Goal: Communication & Community: Answer question/provide support

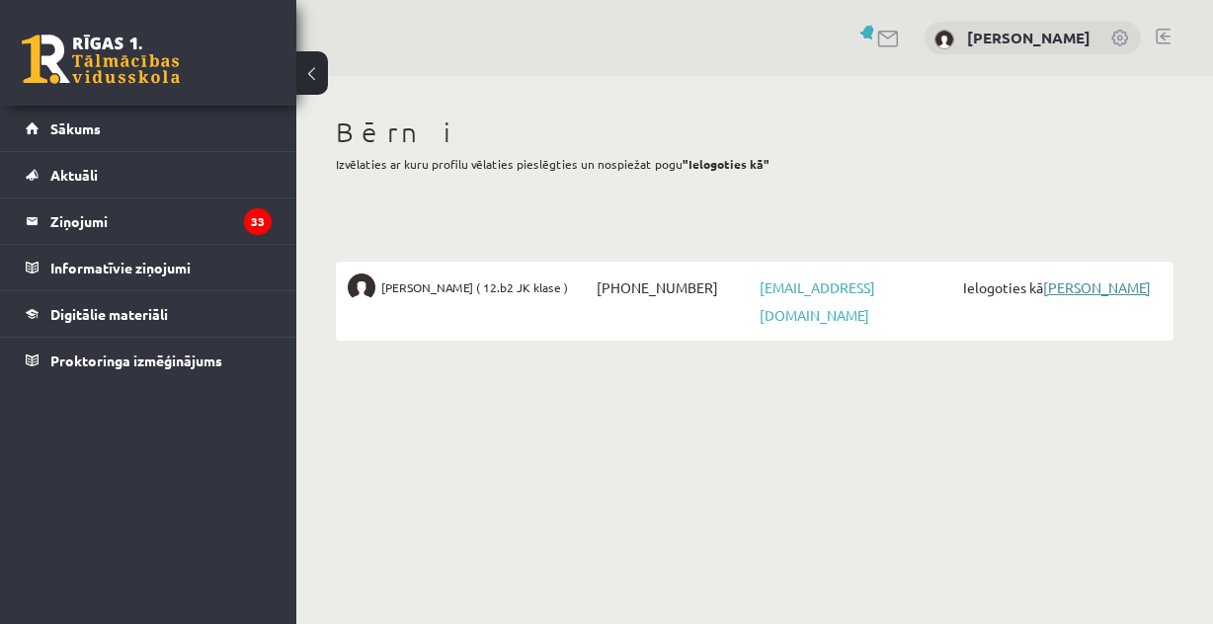
click at [1065, 289] on link "[PERSON_NAME]" at bounding box center [1097, 288] width 108 height 18
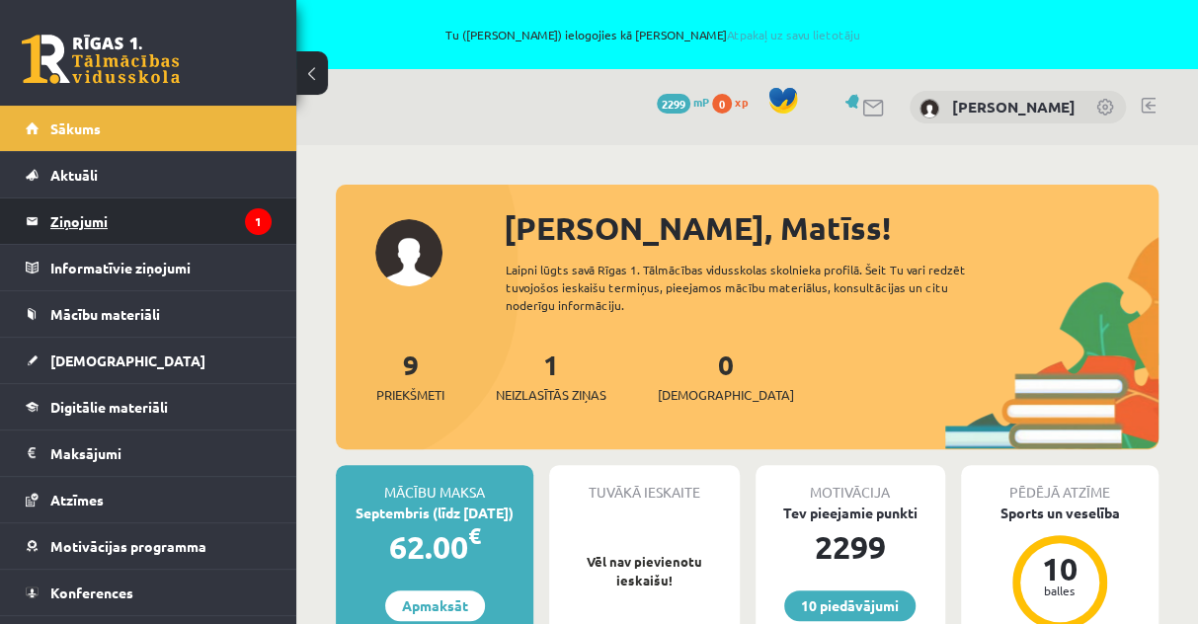
click at [97, 218] on legend "Ziņojumi 1" at bounding box center [160, 221] width 221 height 45
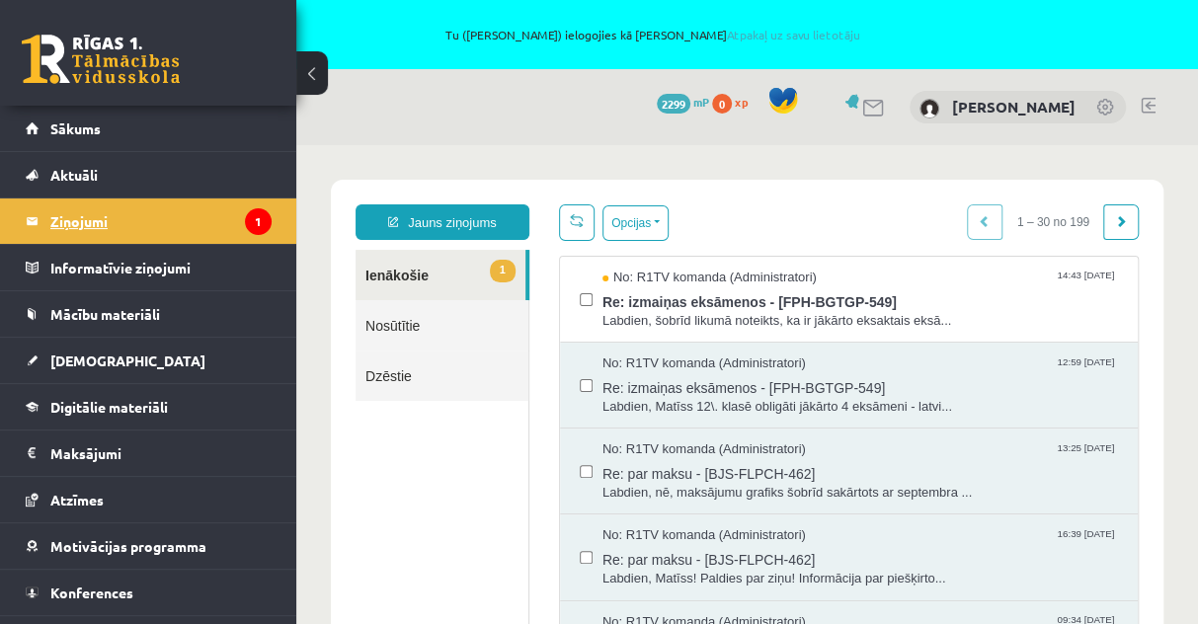
click at [106, 223] on legend "Ziņojumi 1" at bounding box center [160, 221] width 221 height 45
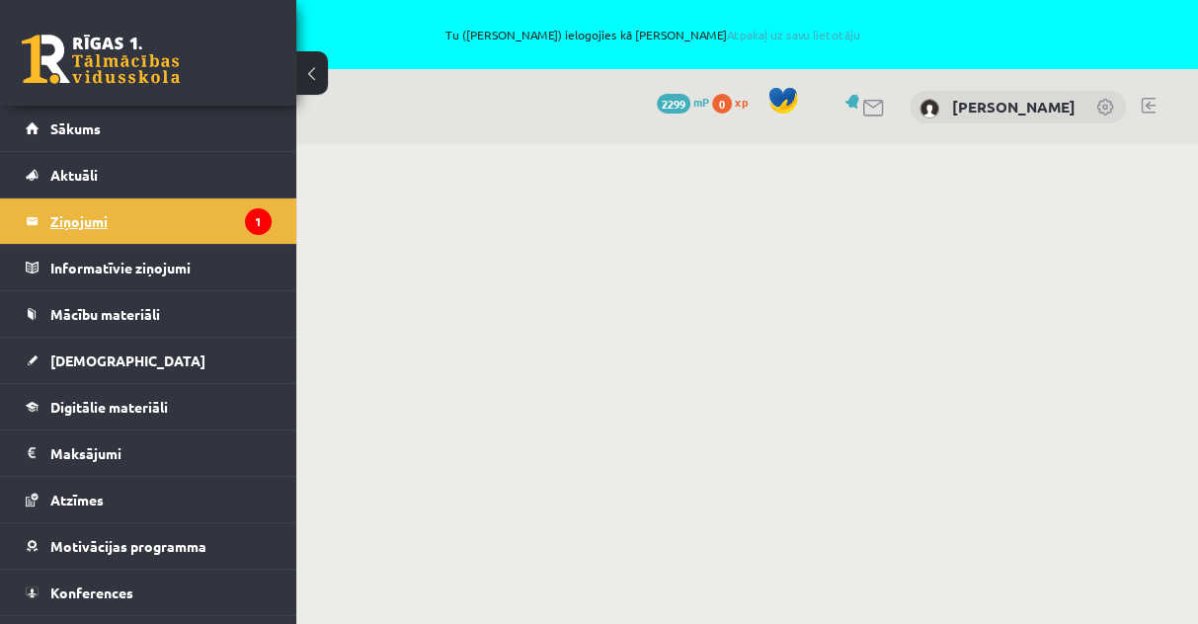
click at [106, 223] on legend "Ziņojumi 1" at bounding box center [160, 221] width 221 height 45
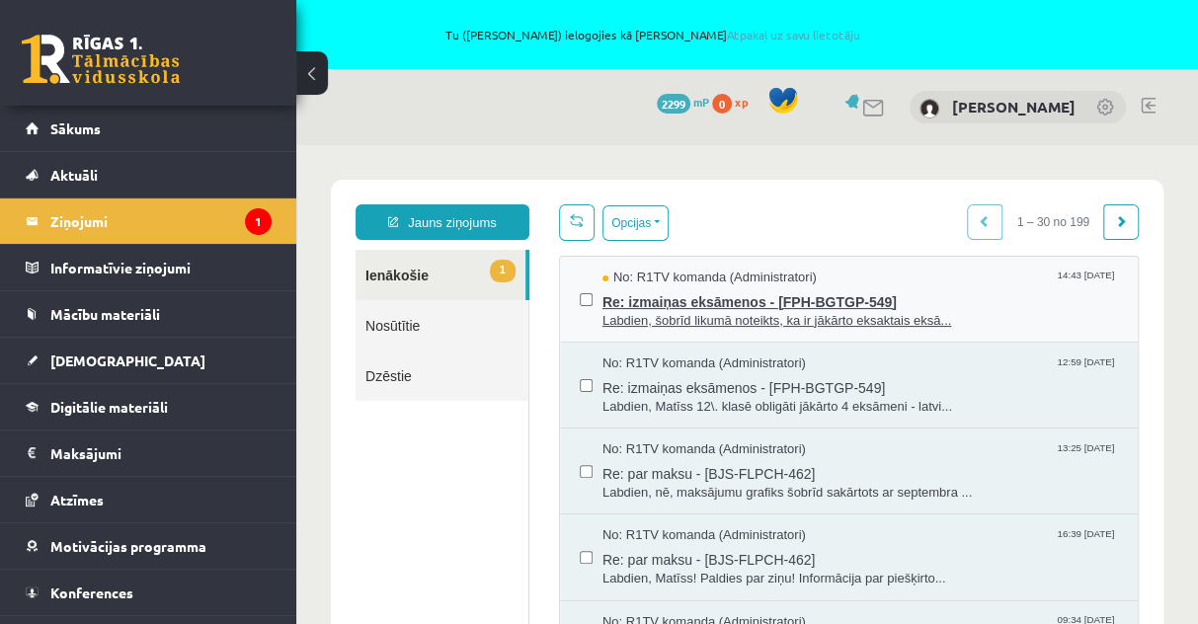
click at [709, 295] on span "Re: izmaiņas eksāmenos - [FPH-BGTGP-549]" at bounding box center [861, 299] width 516 height 25
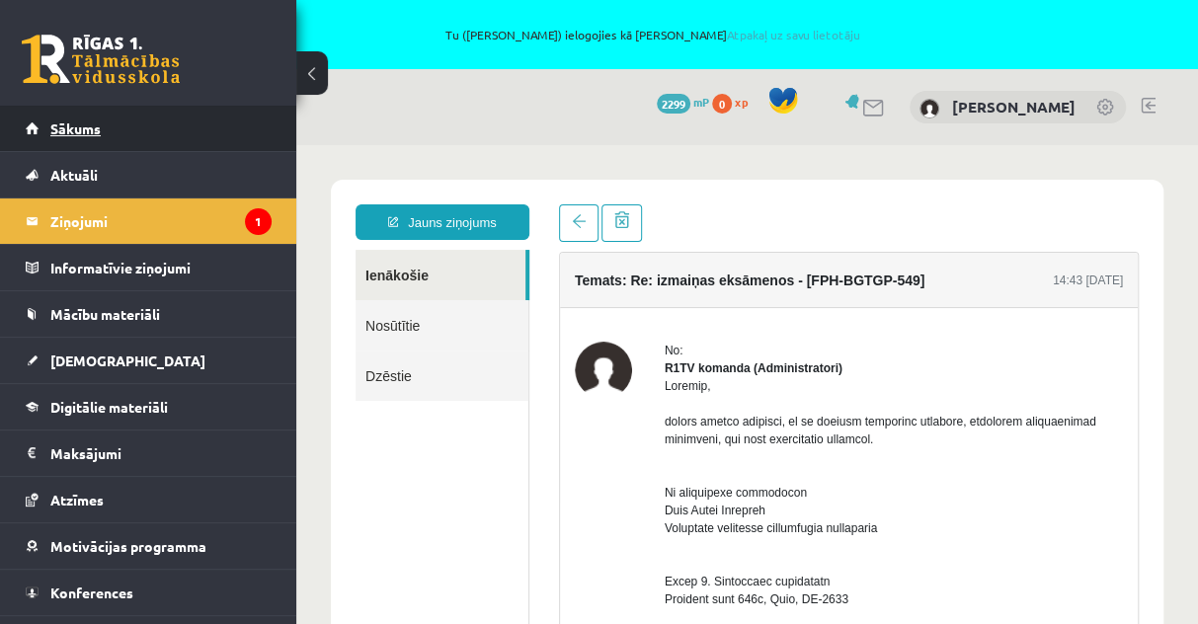
click at [53, 127] on span "Sākums" at bounding box center [75, 129] width 50 height 18
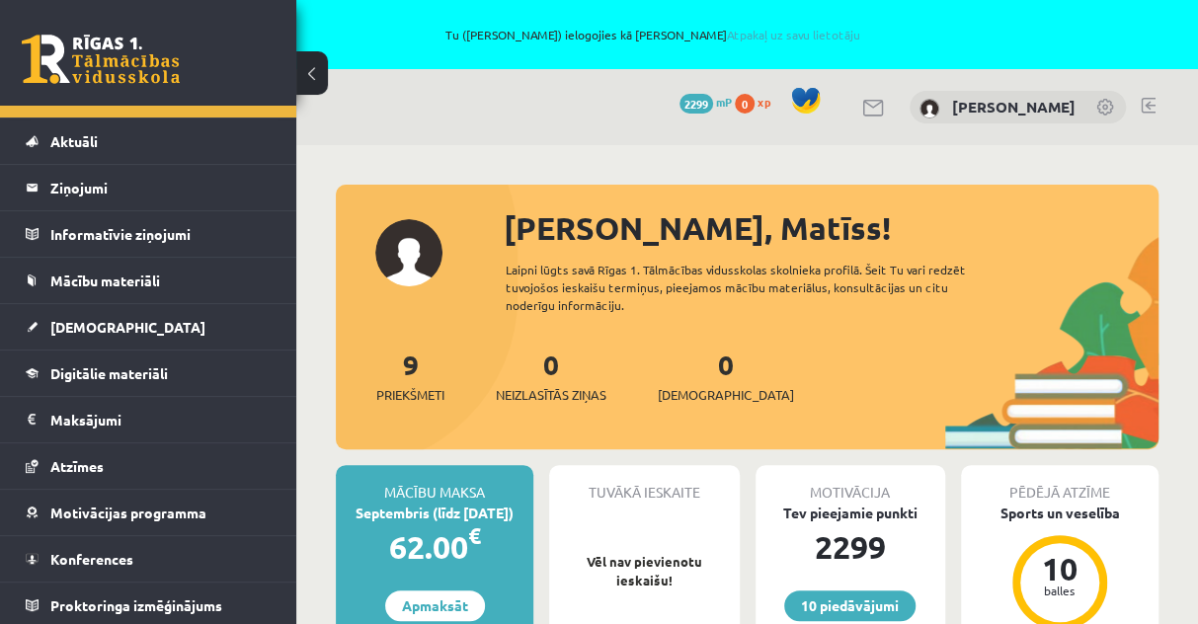
click at [1147, 105] on link at bounding box center [1148, 106] width 15 height 16
